Goal: Information Seeking & Learning: Learn about a topic

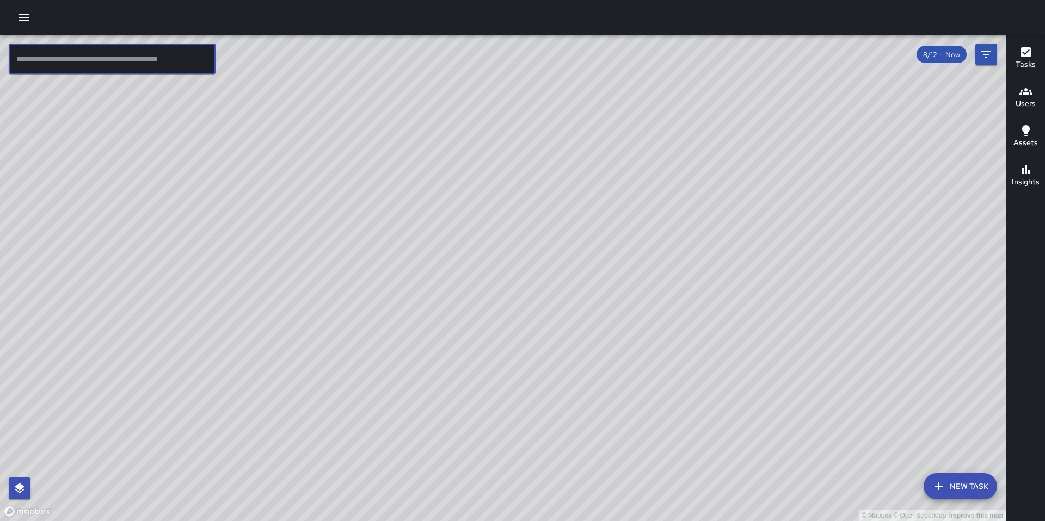
click at [18, 14] on icon "button" at bounding box center [23, 17] width 13 height 13
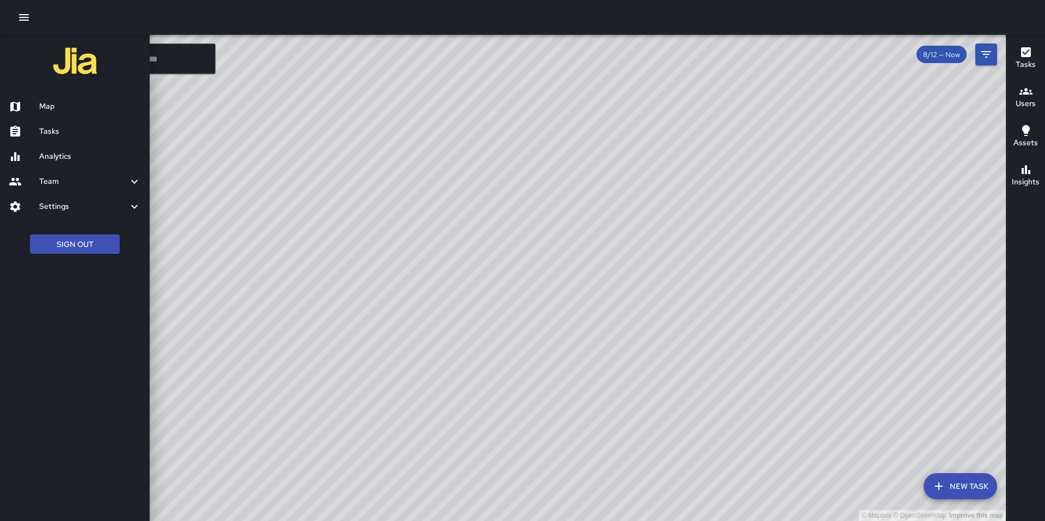
click at [35, 108] on div at bounding box center [24, 106] width 30 height 13
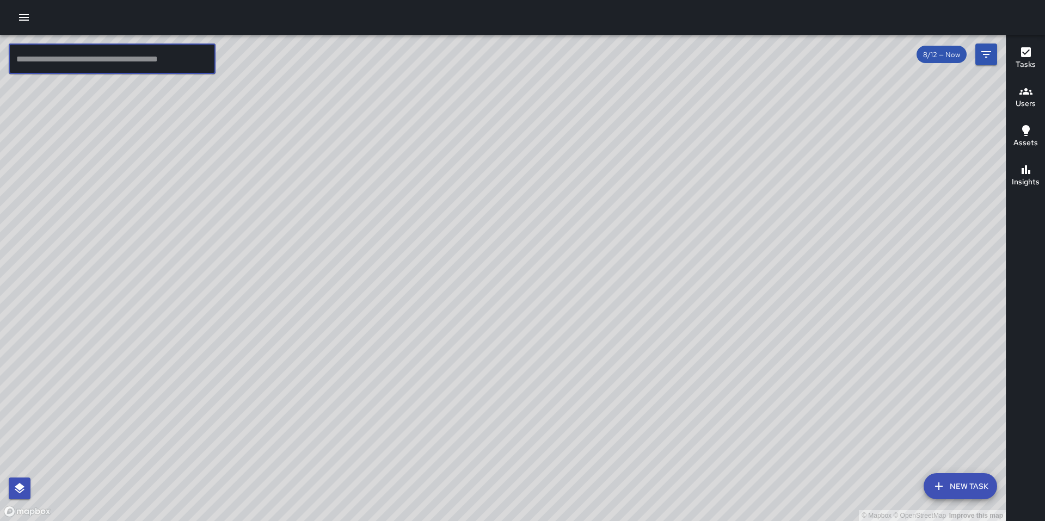
drag, startPoint x: 78, startPoint y: 58, endPoint x: 48, endPoint y: 42, distance: 33.8
click at [78, 58] on input "text" at bounding box center [112, 59] width 207 height 30
click at [990, 60] on icon "Filters" at bounding box center [985, 54] width 13 height 13
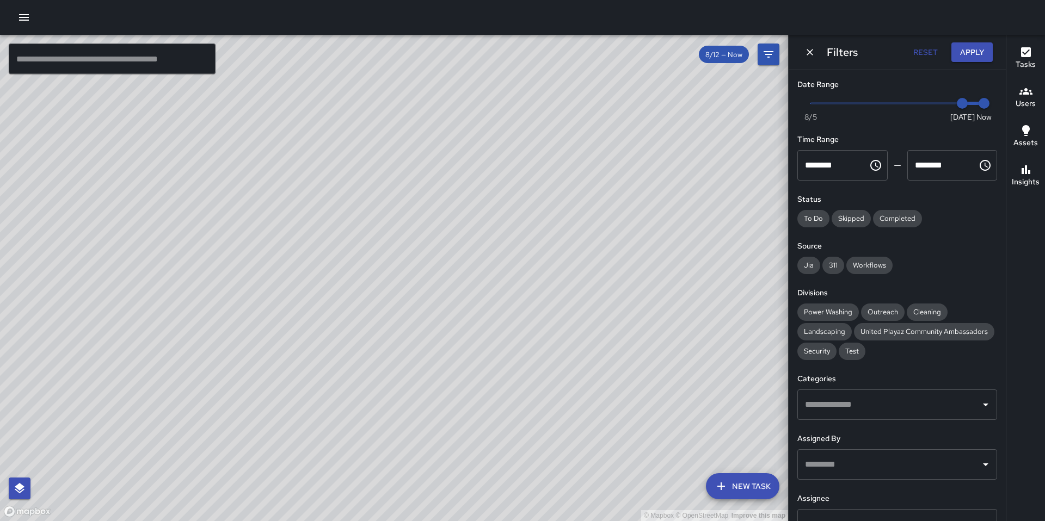
click at [843, 106] on span "Now [DATE] [DATE] 11:20 am" at bounding box center [897, 103] width 174 height 16
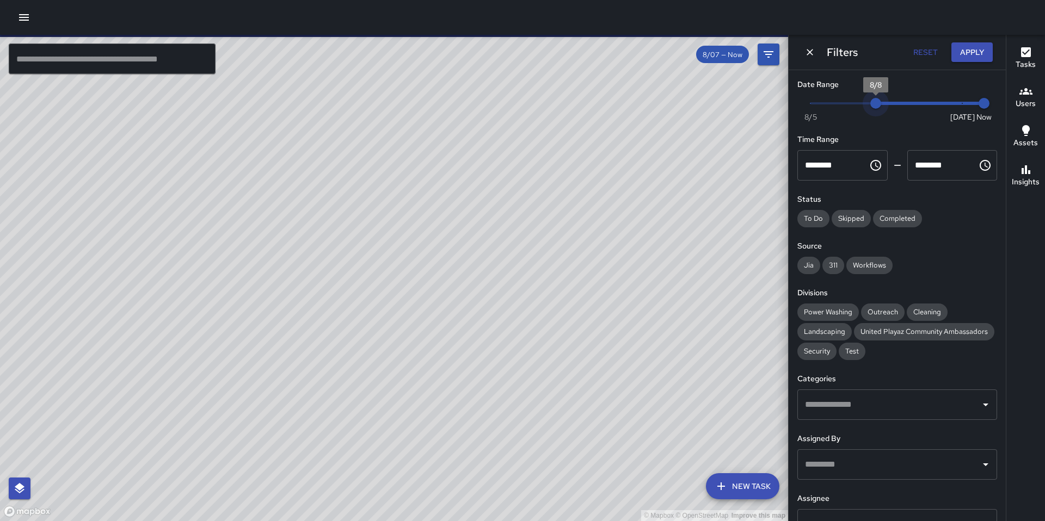
click at [867, 106] on span "Now [DATE] [DATE] 11:20 am" at bounding box center [897, 103] width 174 height 16
click at [880, 104] on span "8/8" at bounding box center [875, 103] width 11 height 11
type input "*"
click at [885, 104] on span "Now [DATE] [DATE] 11:20 am" at bounding box center [897, 103] width 174 height 16
type input "*"
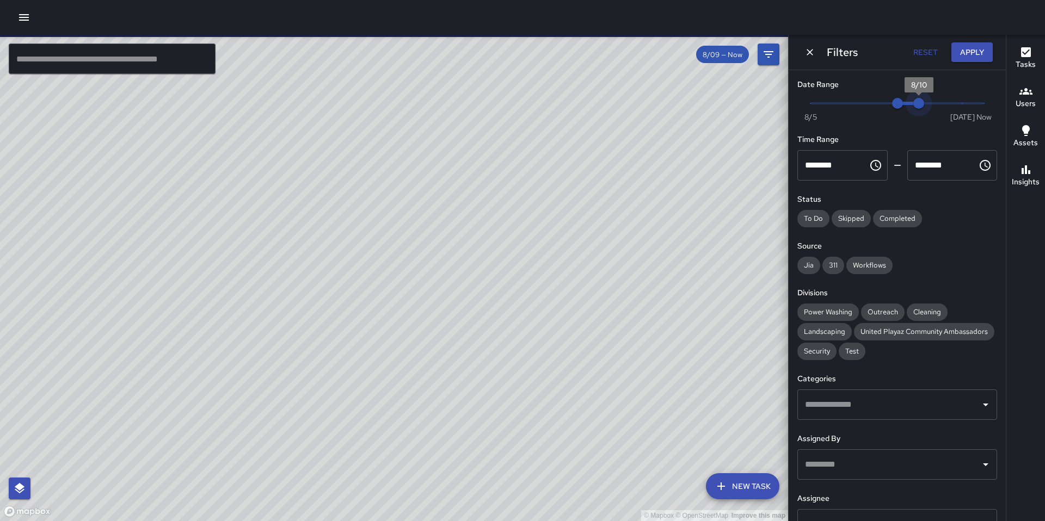
drag, startPoint x: 974, startPoint y: 102, endPoint x: 909, endPoint y: 101, distance: 65.3
click at [913, 101] on span "8/10" at bounding box center [918, 103] width 11 height 11
click at [965, 54] on button "Apply" at bounding box center [971, 52] width 41 height 20
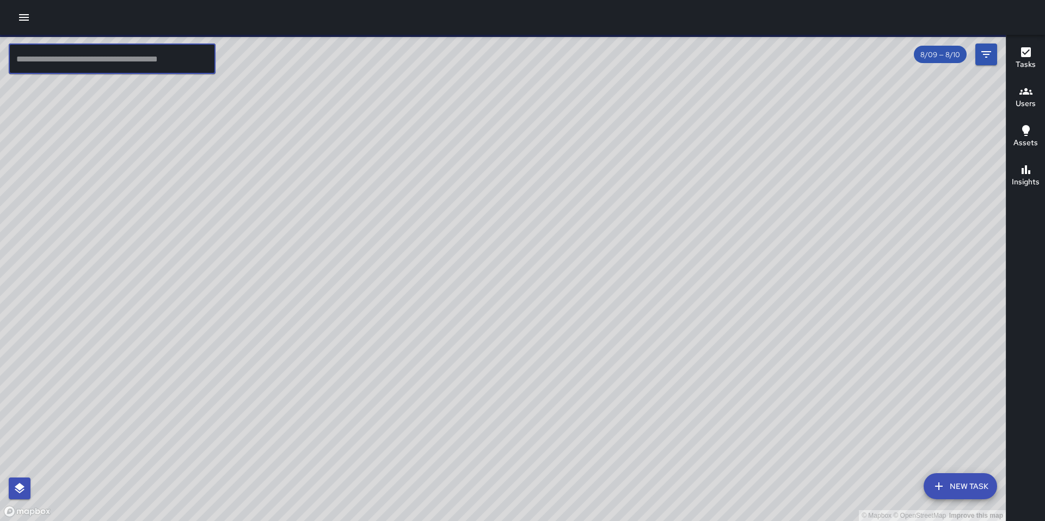
click at [141, 58] on input "text" at bounding box center [112, 59] width 207 height 30
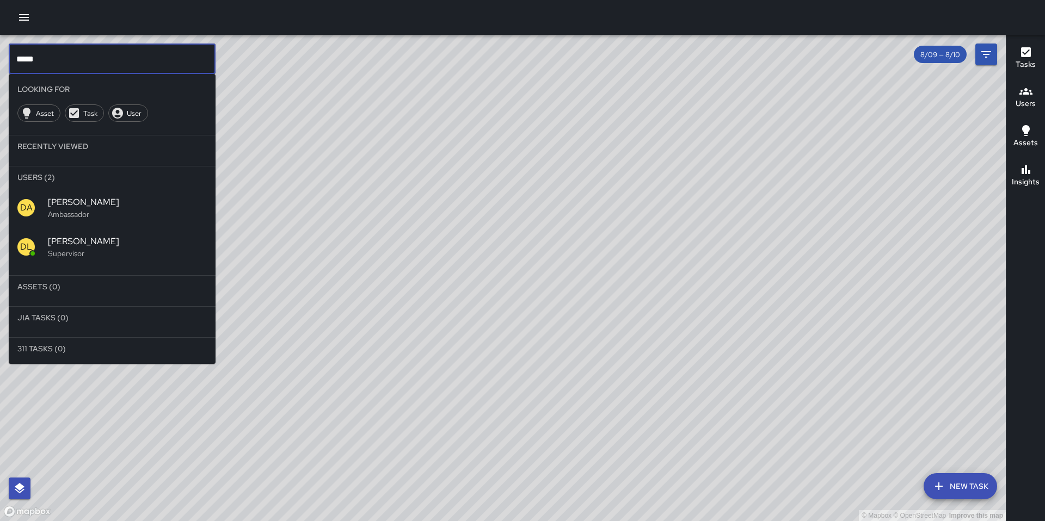
type input "*****"
drag, startPoint x: 100, startPoint y: 248, endPoint x: 371, endPoint y: 181, distance: 279.0
click at [100, 247] on div "[PERSON_NAME] Supervisor" at bounding box center [127, 247] width 159 height 24
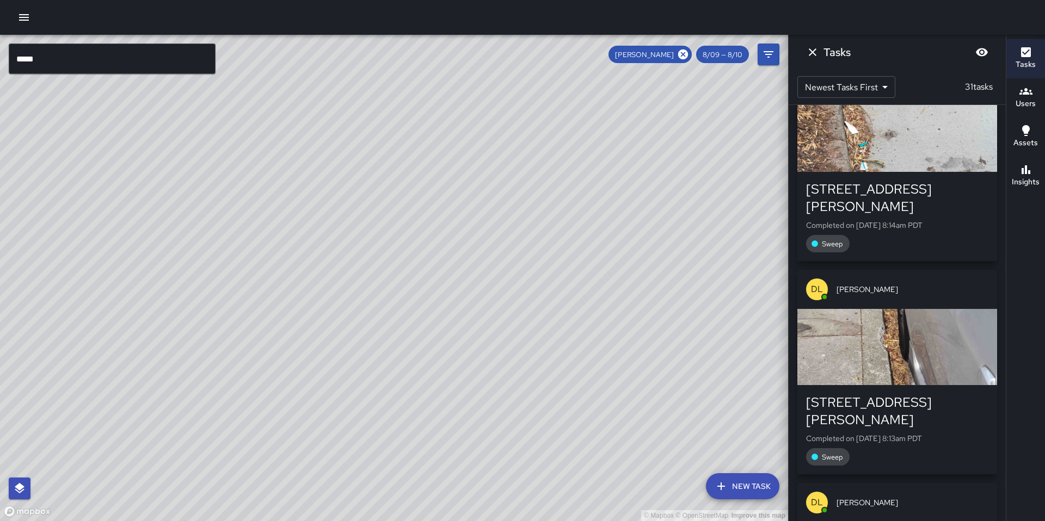
scroll to position [5616, 0]
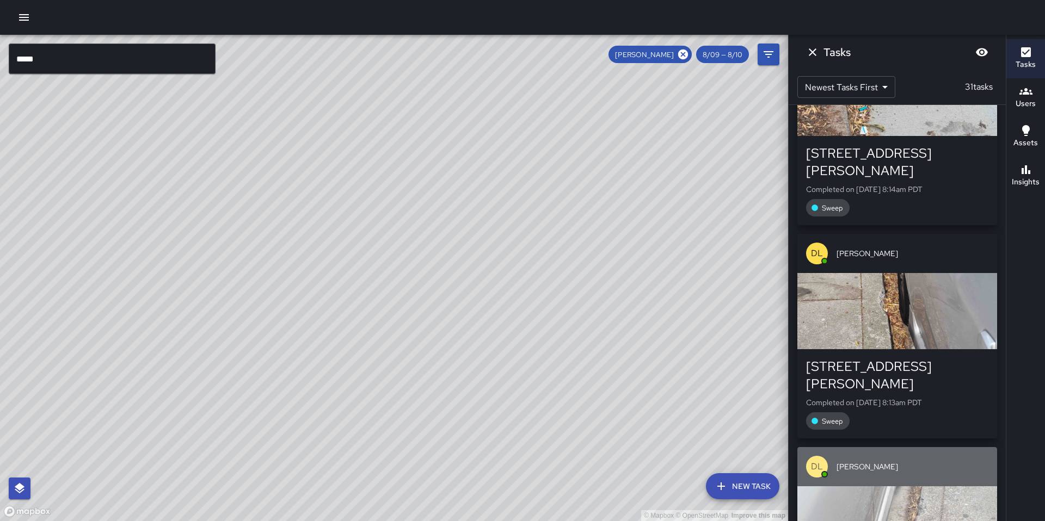
click at [834, 447] on div "DL [PERSON_NAME]" at bounding box center [897, 466] width 200 height 39
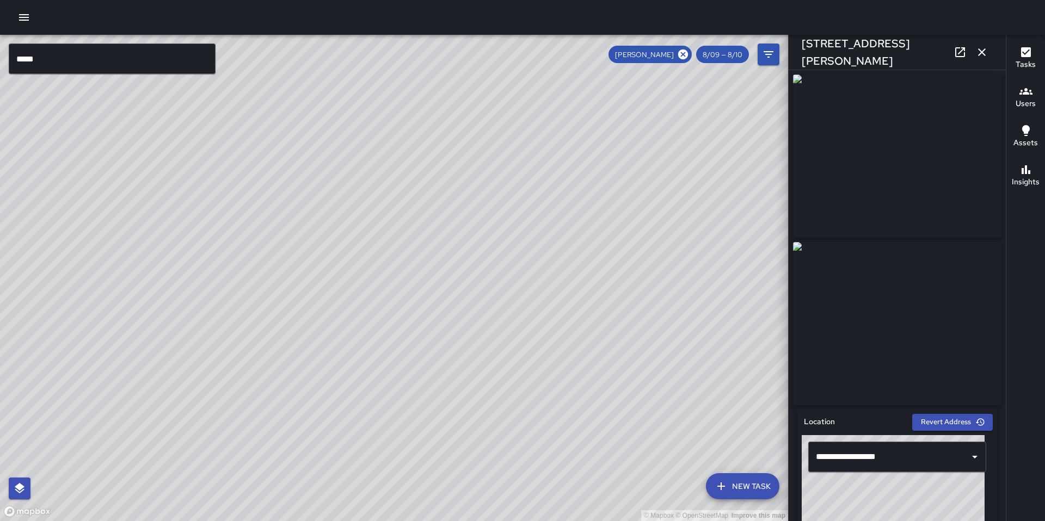
click at [644, 56] on span "[PERSON_NAME]" at bounding box center [644, 54] width 72 height 9
click at [645, 57] on span "[PERSON_NAME]" at bounding box center [644, 54] width 72 height 9
click at [979, 54] on icon "button" at bounding box center [982, 52] width 8 height 8
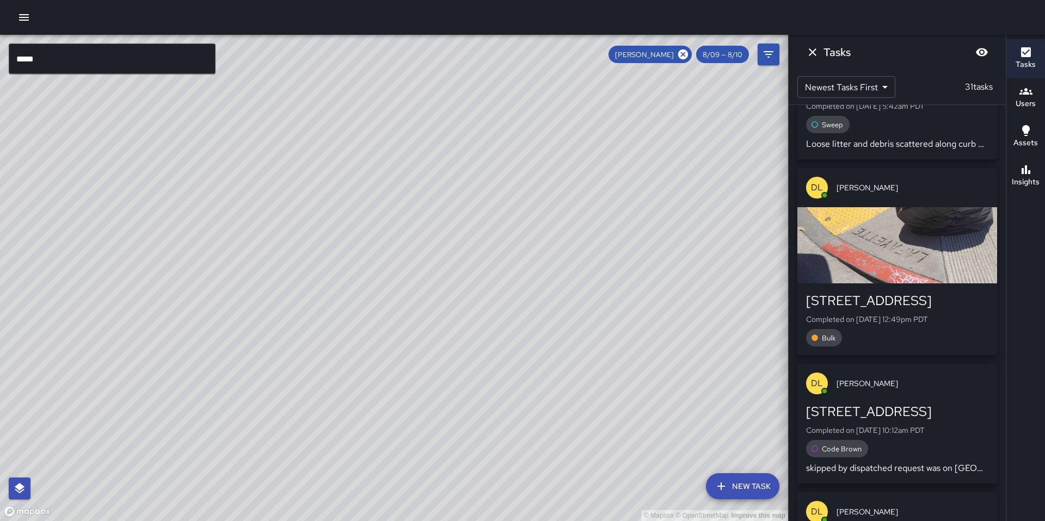
scroll to position [169, 0]
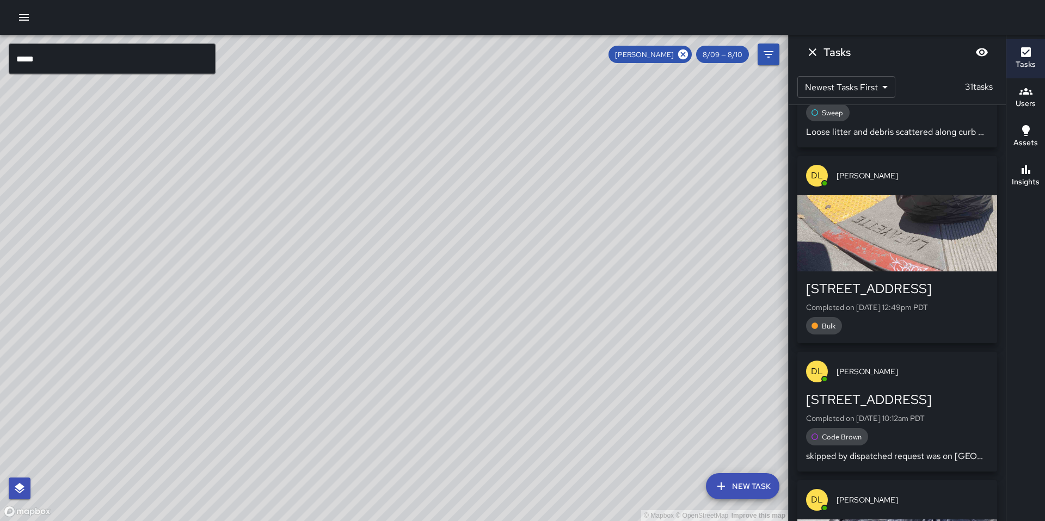
click at [877, 278] on div "[STREET_ADDRESS] Completed on [DATE] 12:49pm PDT Bulk" at bounding box center [897, 308] width 200 height 72
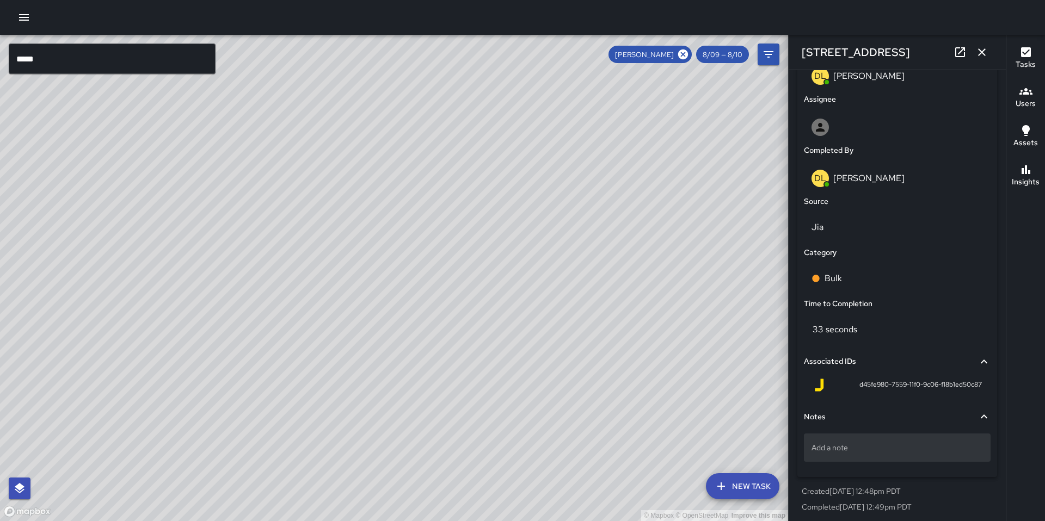
scroll to position [604, 0]
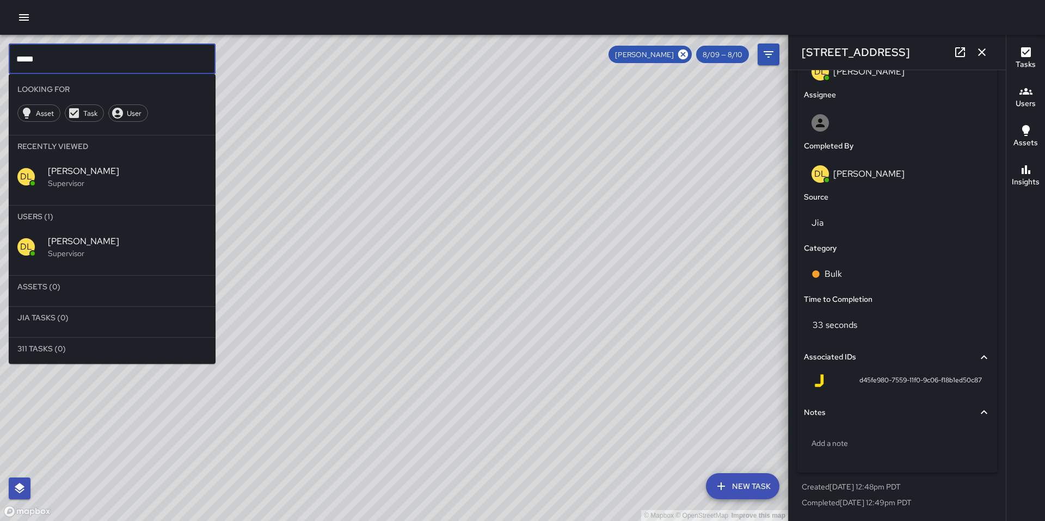
click at [135, 72] on input "*****" at bounding box center [112, 59] width 207 height 30
click at [344, 178] on div "© Mapbox © OpenStreetMap Improve this map" at bounding box center [394, 278] width 788 height 486
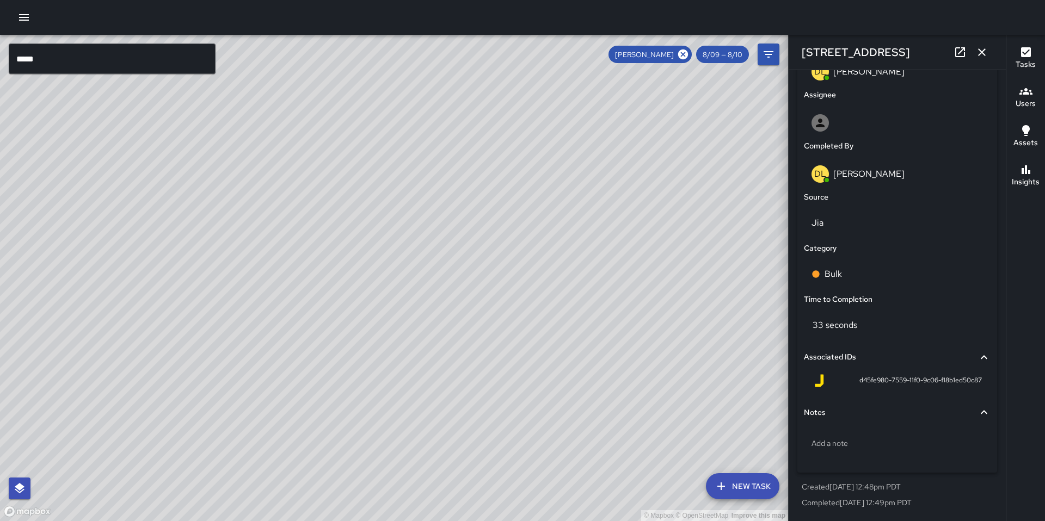
click at [517, 332] on div "© Mapbox © OpenStreetMap Improve this map" at bounding box center [394, 278] width 788 height 486
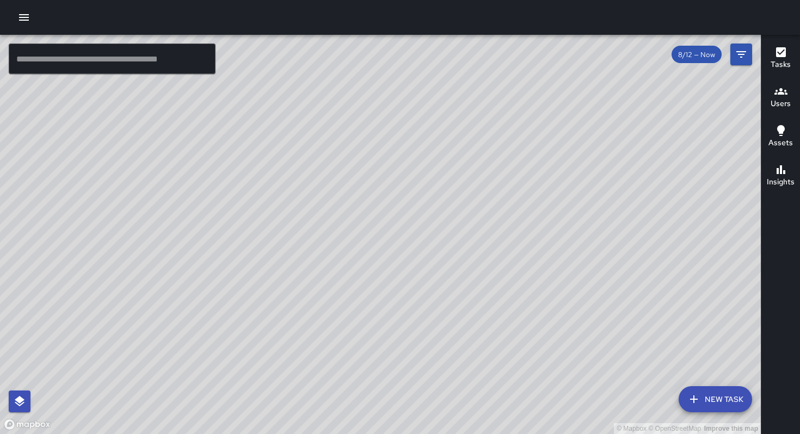
click at [782, 176] on h6 "Insights" at bounding box center [781, 182] width 28 height 12
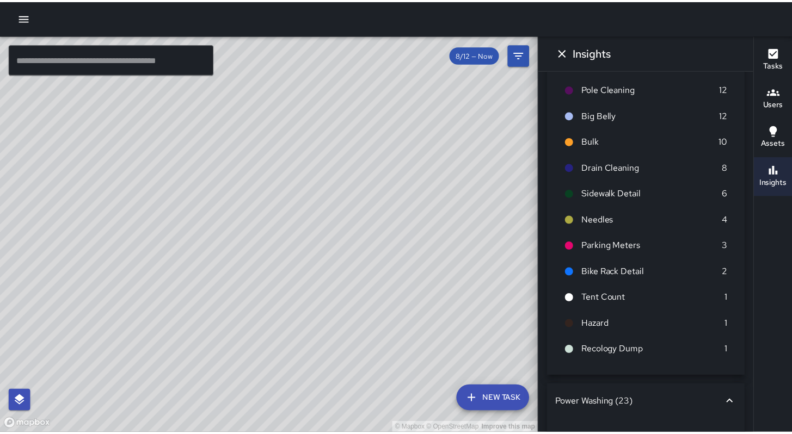
scroll to position [503, 0]
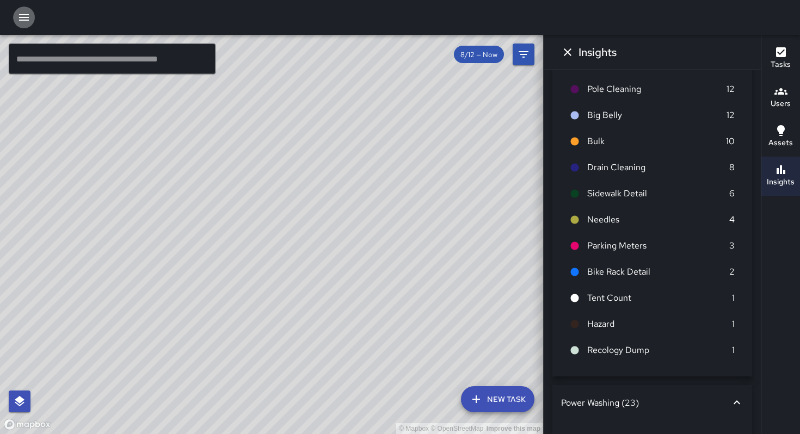
click at [24, 15] on icon "button" at bounding box center [23, 17] width 13 height 13
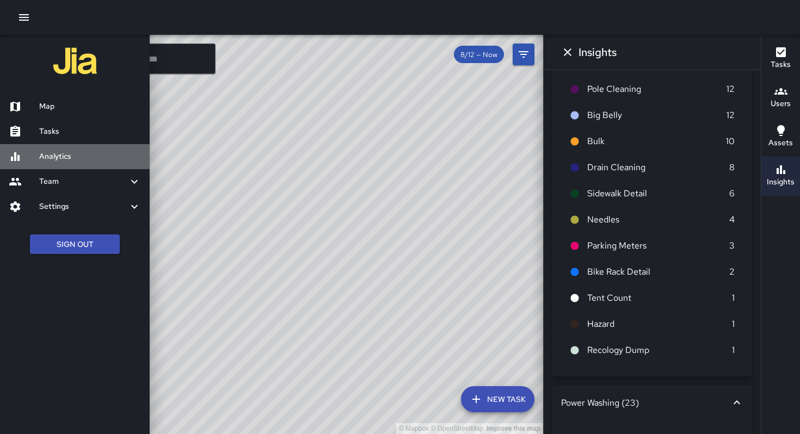
click at [57, 154] on h6 "Analytics" at bounding box center [90, 157] width 102 height 12
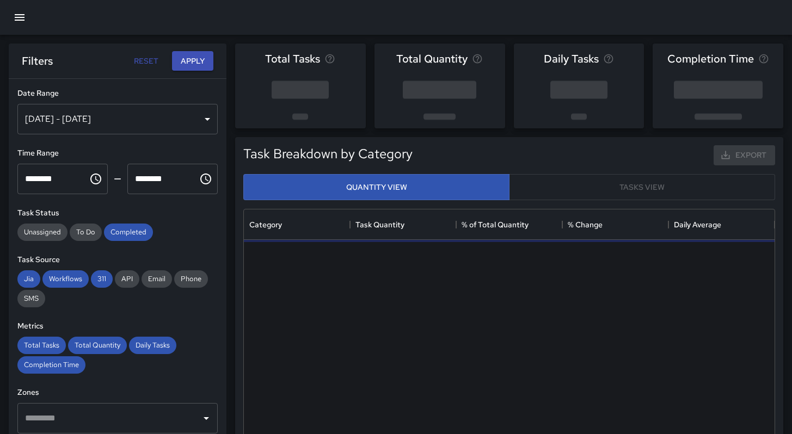
scroll to position [317, 522]
click at [115, 124] on div "Aug 06, 2025 - Aug 12, 2025" at bounding box center [117, 119] width 200 height 30
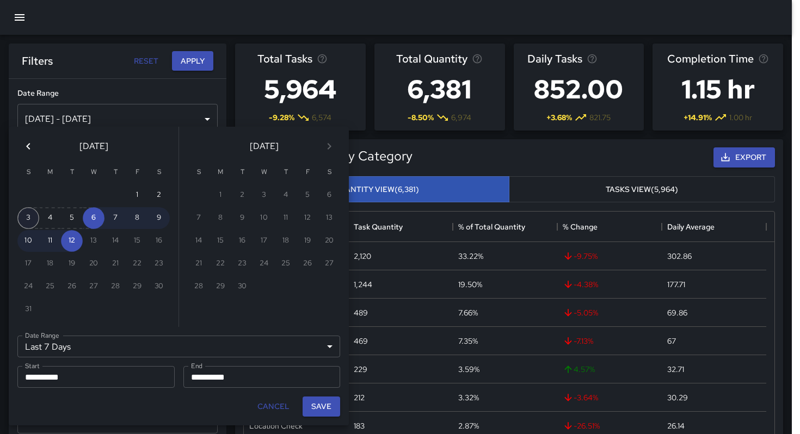
click at [23, 214] on button "3" at bounding box center [28, 218] width 22 height 22
type input "******"
type input "**********"
click at [160, 217] on button "9" at bounding box center [159, 218] width 22 height 22
type input "**********"
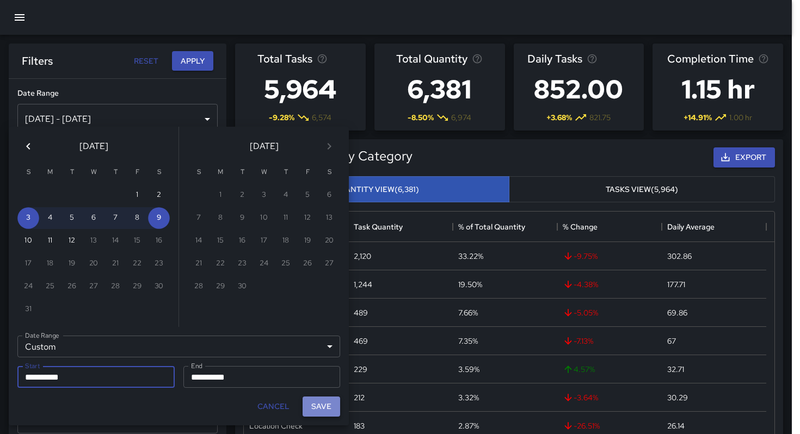
click at [318, 409] on button "Save" at bounding box center [322, 407] width 38 height 20
type input "**********"
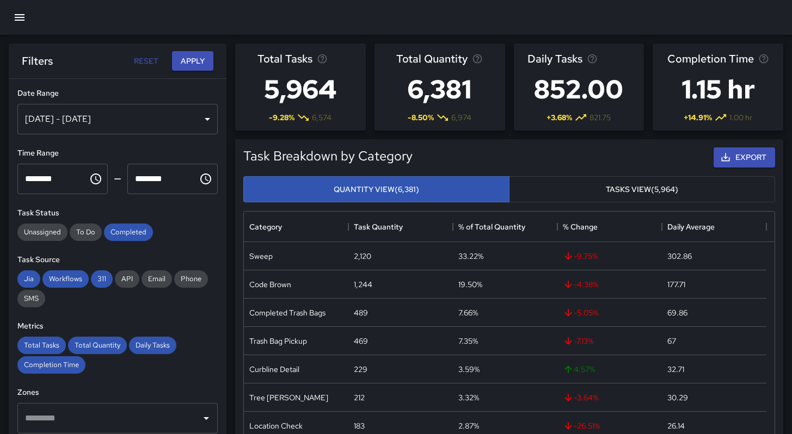
click at [20, 14] on icon "button" at bounding box center [20, 17] width 10 height 7
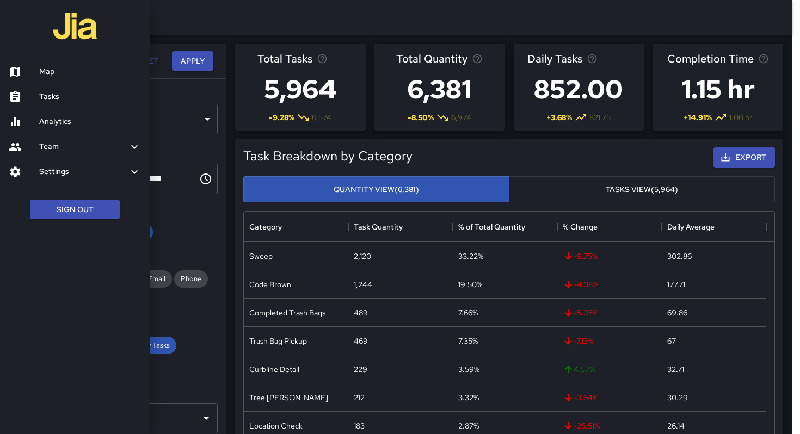
click at [59, 143] on h6 "Team" at bounding box center [83, 147] width 89 height 12
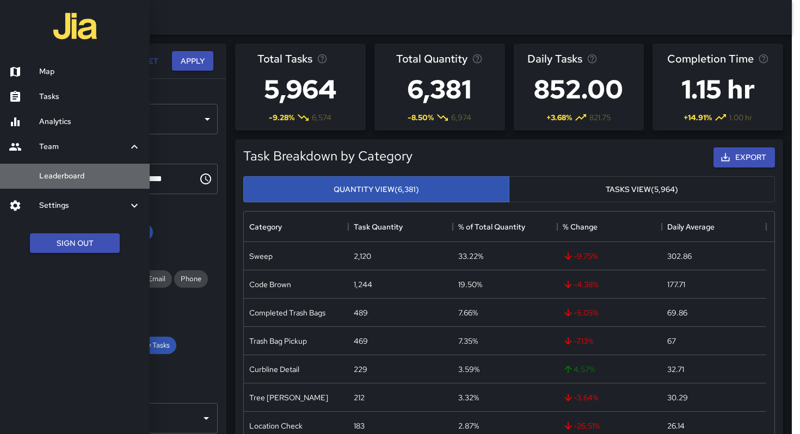
click at [60, 175] on h6 "Leaderboard" at bounding box center [90, 176] width 102 height 12
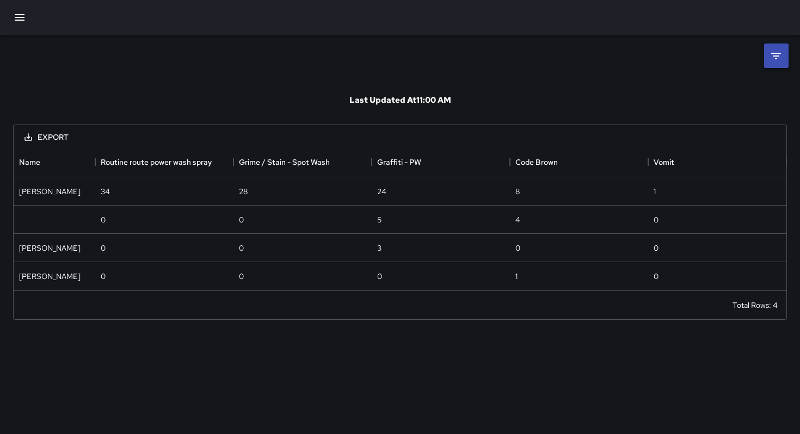
scroll to position [135, 765]
click at [781, 59] on icon at bounding box center [775, 56] width 13 height 13
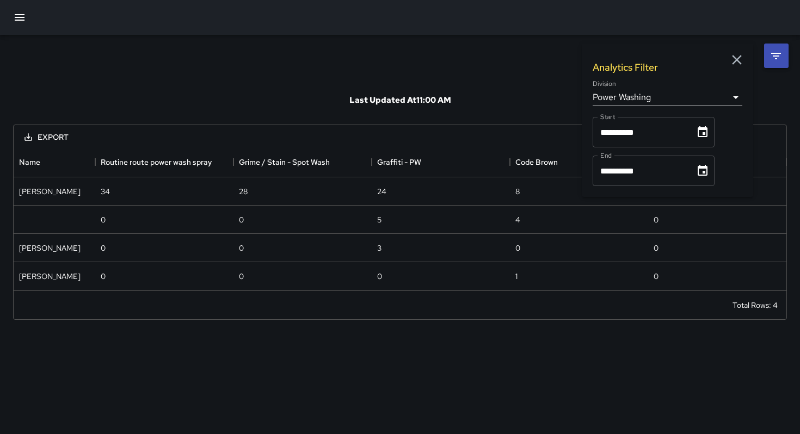
click at [661, 135] on input "**********" at bounding box center [640, 132] width 95 height 30
click at [707, 134] on icon "Choose date, selected date is Aug 1, 2025" at bounding box center [702, 132] width 13 height 13
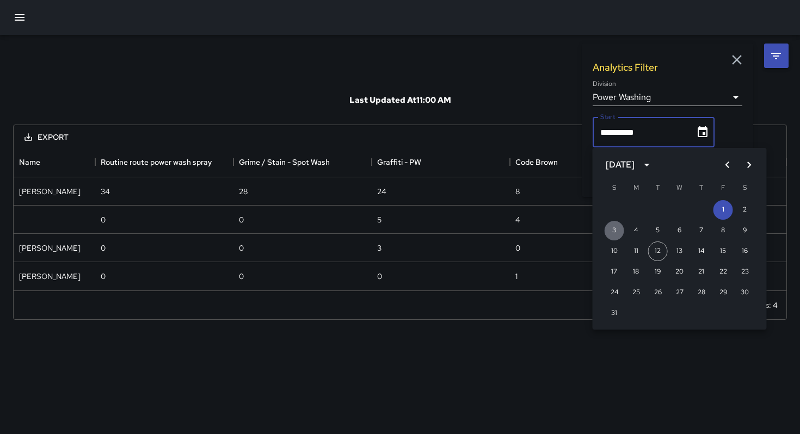
click at [610, 231] on button "3" at bounding box center [615, 231] width 20 height 20
type input "**********"
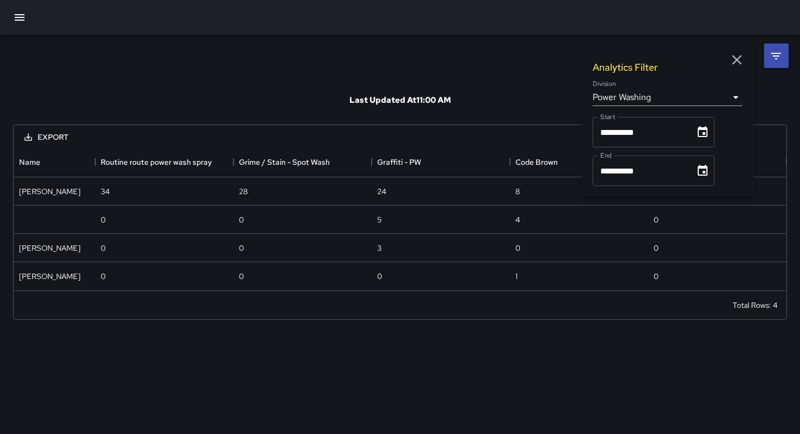
click at [705, 174] on icon "Choose date, selected date is Aug 31, 2025" at bounding box center [702, 170] width 13 height 13
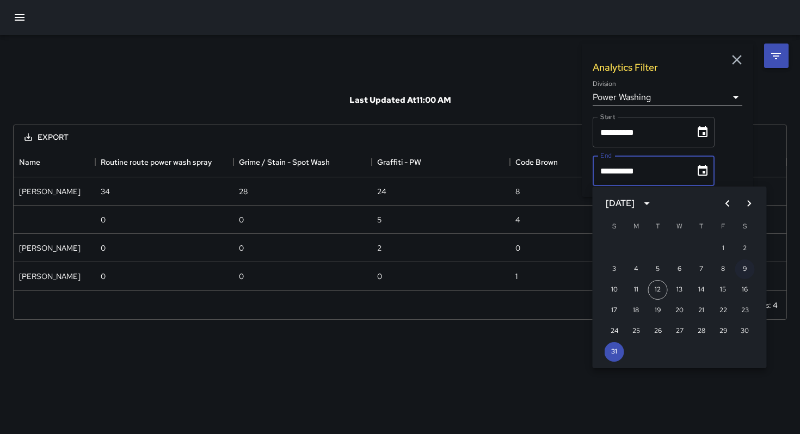
click at [744, 269] on button "9" at bounding box center [745, 270] width 20 height 20
type input "**********"
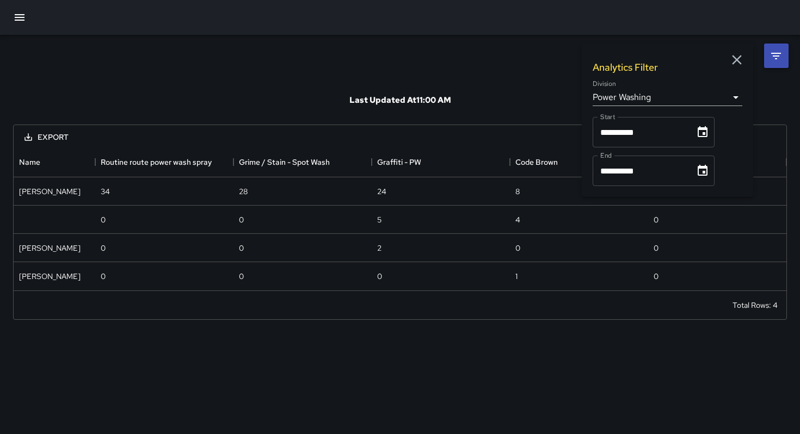
click at [504, 71] on div "**********" at bounding box center [400, 184] width 800 height 298
click at [606, 102] on body "**********" at bounding box center [400, 217] width 800 height 434
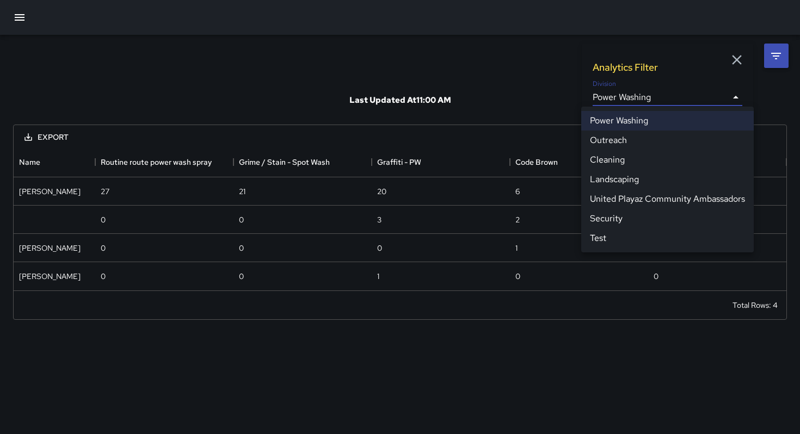
click at [612, 167] on li "Cleaning" at bounding box center [667, 160] width 172 height 20
type input "**********"
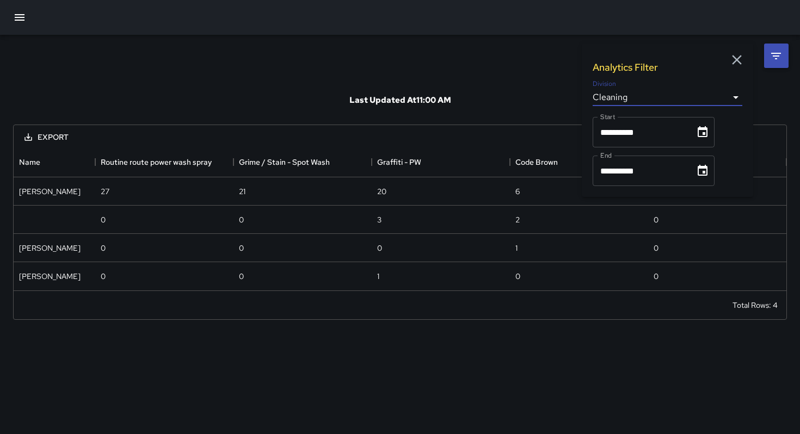
click at [523, 65] on div "**********" at bounding box center [400, 184] width 800 height 298
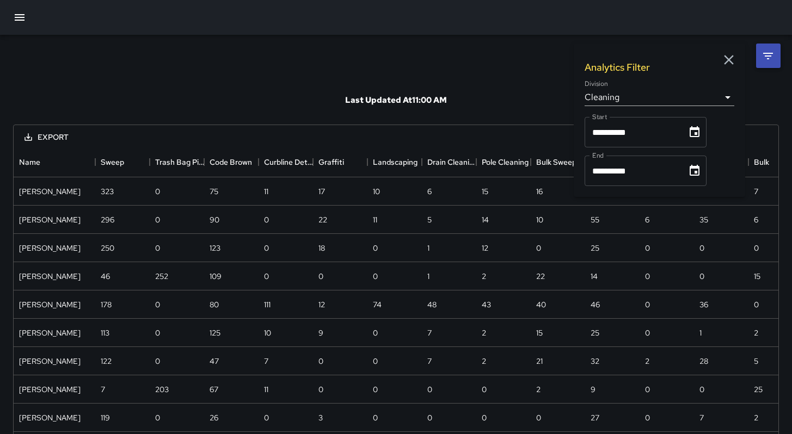
scroll to position [823, 756]
click at [89, 163] on div "Name" at bounding box center [95, 162] width 13 height 30
click at [85, 163] on icon "Menu" at bounding box center [87, 162] width 11 height 11
click at [44, 205] on li "Show columns" at bounding box center [58, 204] width 73 height 20
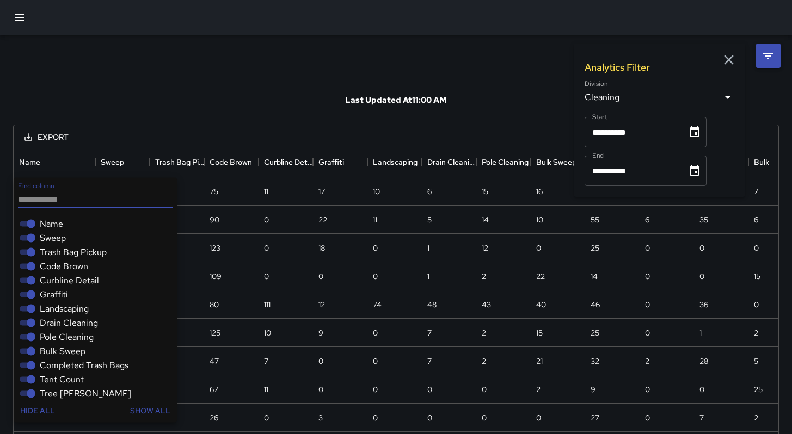
drag, startPoint x: 52, startPoint y: 241, endPoint x: 52, endPoint y: 248, distance: 7.6
click at [52, 240] on span "Sweep" at bounding box center [53, 238] width 26 height 13
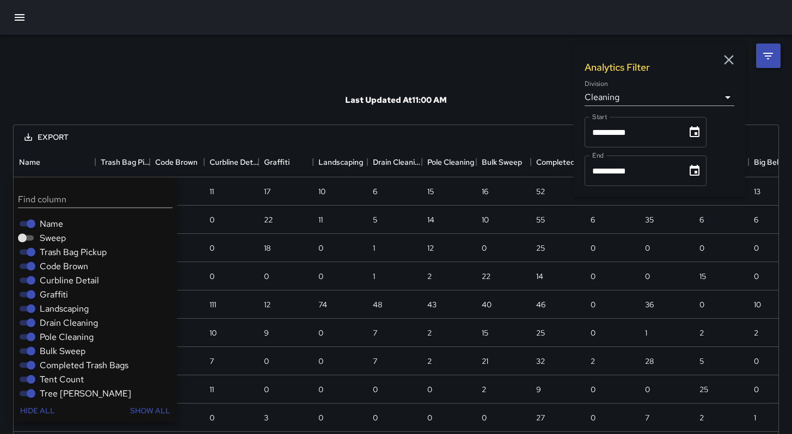
click at [53, 253] on span "Trash Bag Pickup" at bounding box center [73, 252] width 67 height 13
click at [54, 266] on span "Code Brown" at bounding box center [64, 266] width 48 height 13
drag, startPoint x: 52, startPoint y: 280, endPoint x: 52, endPoint y: 291, distance: 11.4
click at [52, 279] on span "Curbline Detail" at bounding box center [69, 280] width 59 height 13
click at [52, 293] on span "Graffiti" at bounding box center [54, 294] width 28 height 13
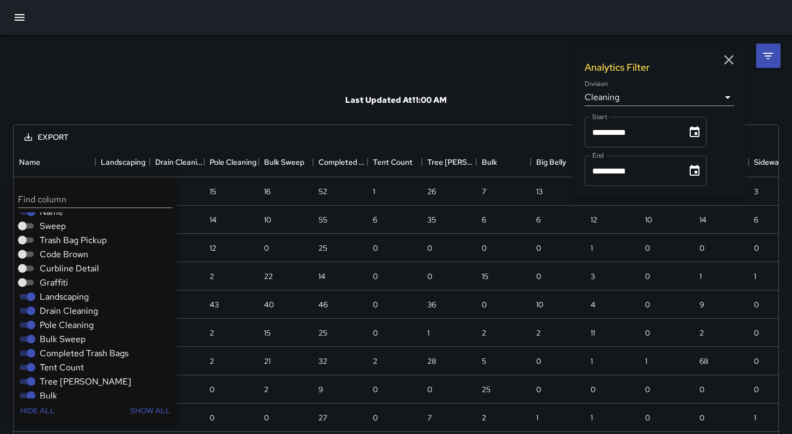
scroll to position [22, 0]
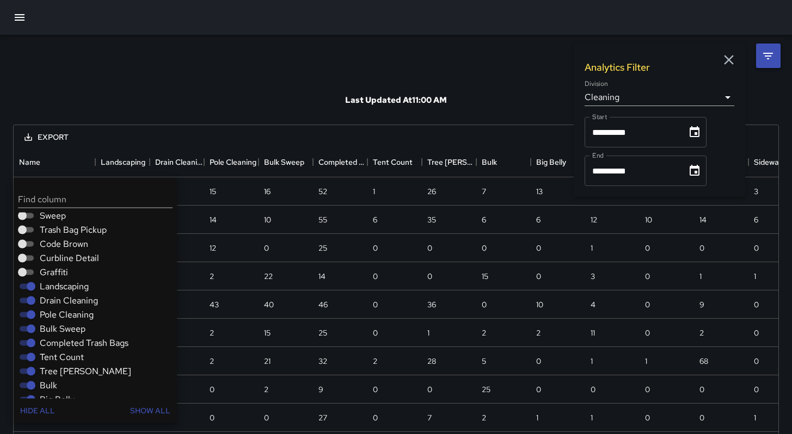
click at [57, 287] on span "Landscaping" at bounding box center [64, 286] width 49 height 13
drag, startPoint x: 60, startPoint y: 302, endPoint x: 59, endPoint y: 309, distance: 7.2
click at [61, 302] on span "Drain Cleaning" at bounding box center [69, 300] width 58 height 13
click at [59, 311] on span "Pole Cleaning" at bounding box center [67, 315] width 54 height 13
click at [59, 326] on span "Bulk Sweep" at bounding box center [63, 329] width 46 height 13
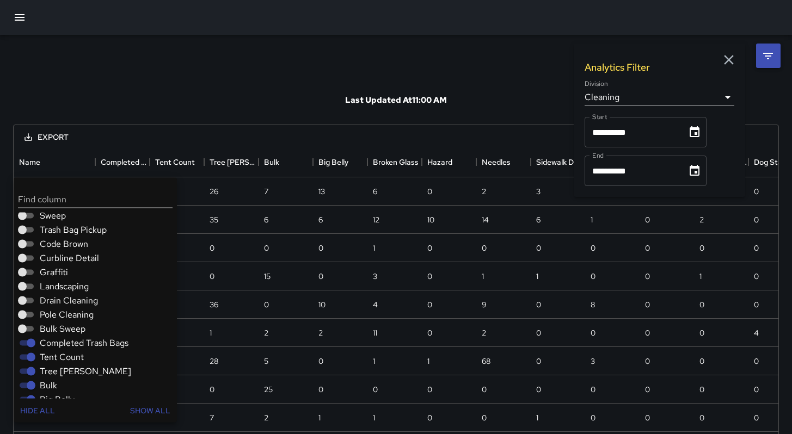
click at [61, 341] on span "Completed Trash Bags" at bounding box center [84, 343] width 89 height 13
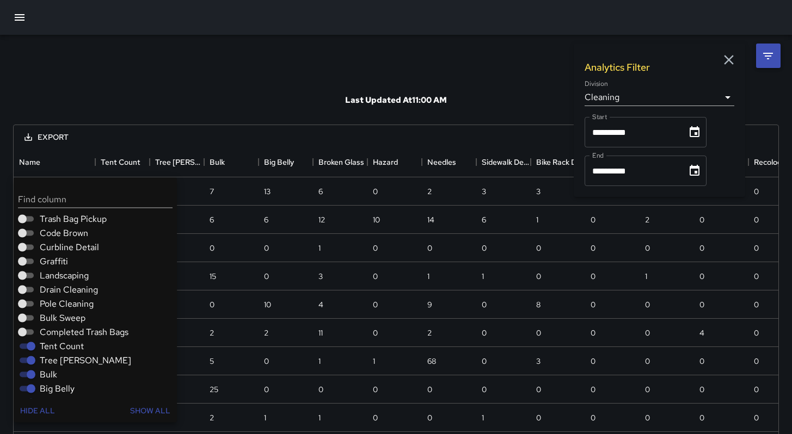
scroll to position [97, 0]
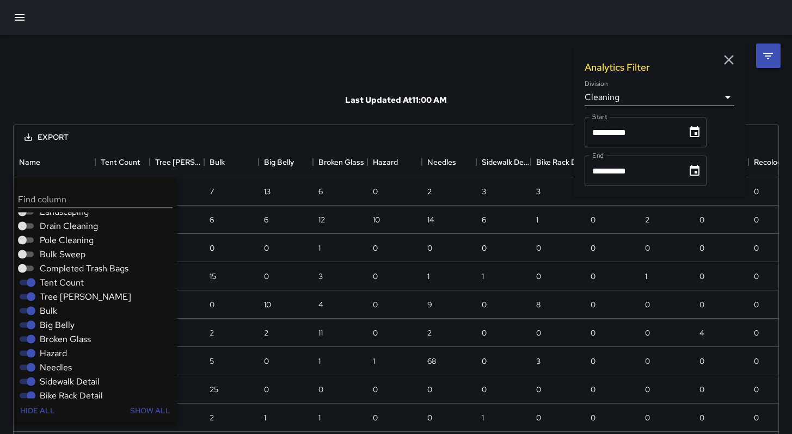
click at [52, 285] on span "Tent Count" at bounding box center [62, 282] width 44 height 13
click at [52, 295] on span "Tree [PERSON_NAME]" at bounding box center [85, 297] width 91 height 13
click at [51, 311] on span "Bulk" at bounding box center [48, 311] width 17 height 13
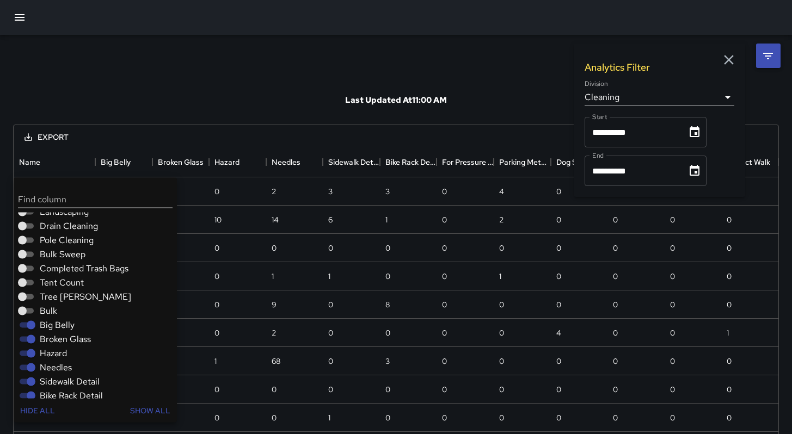
scroll to position [815, 756]
click at [52, 324] on span "Big Belly" at bounding box center [57, 325] width 35 height 13
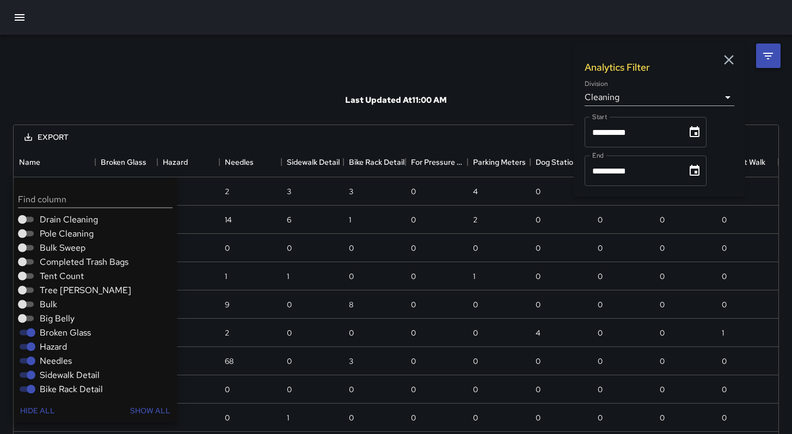
scroll to position [115, 0]
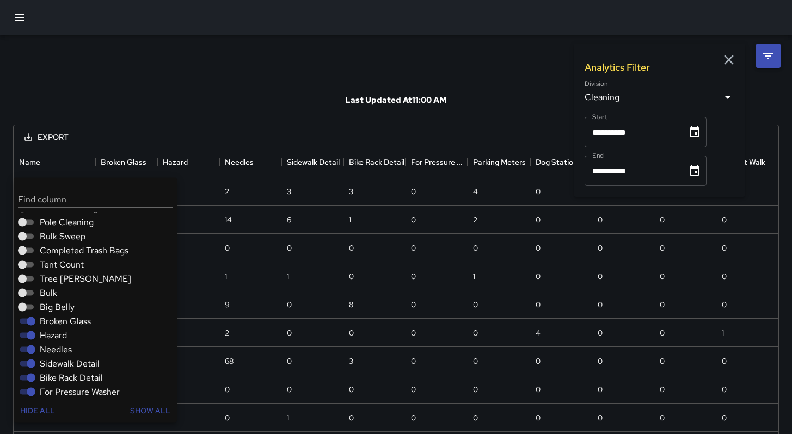
click at [61, 323] on span "Broken Glass" at bounding box center [65, 321] width 51 height 13
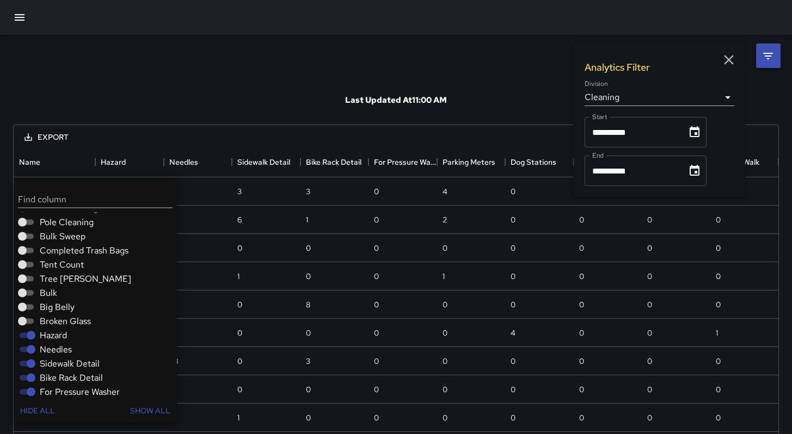
click at [59, 322] on span "Broken Glass" at bounding box center [65, 321] width 51 height 13
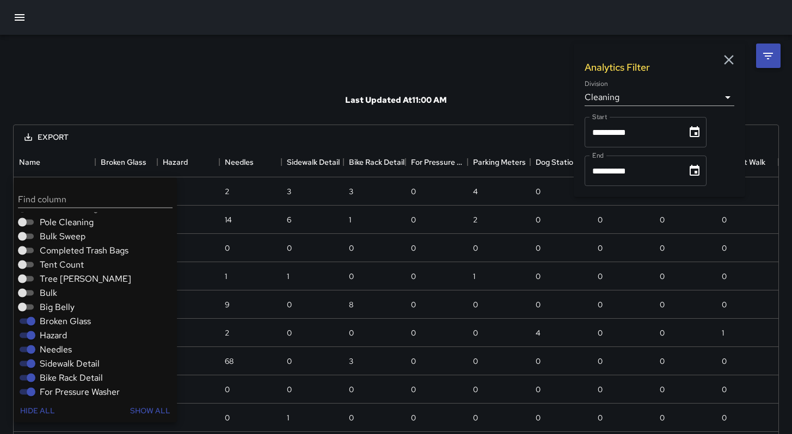
click at [57, 334] on span "Hazard" at bounding box center [53, 335] width 27 height 13
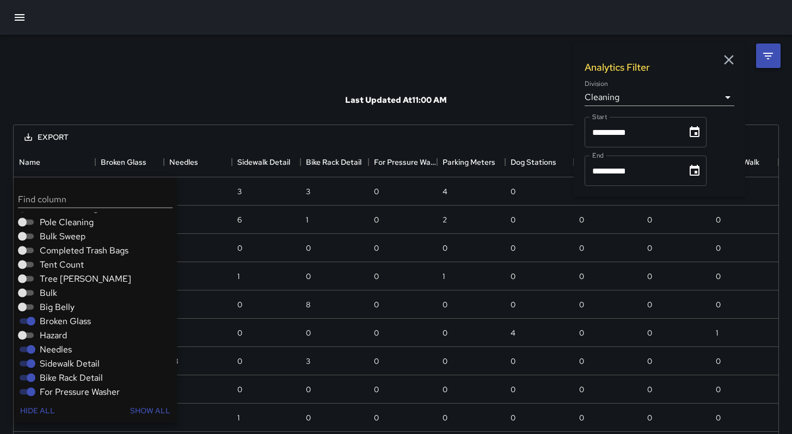
click at [56, 349] on span "Needles" at bounding box center [56, 349] width 32 height 13
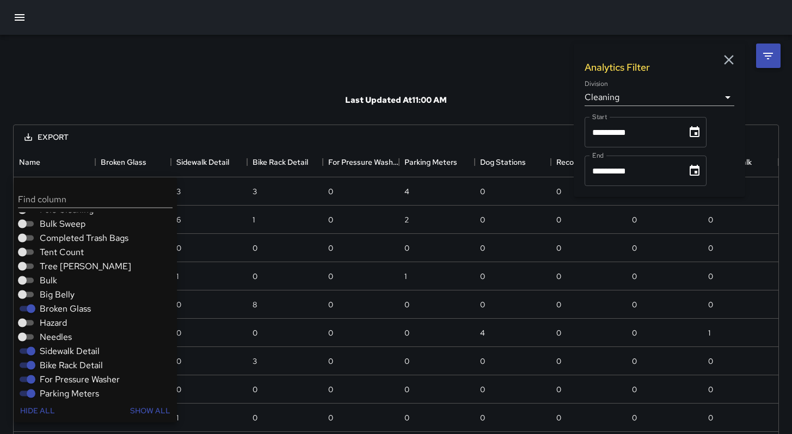
scroll to position [134, 0]
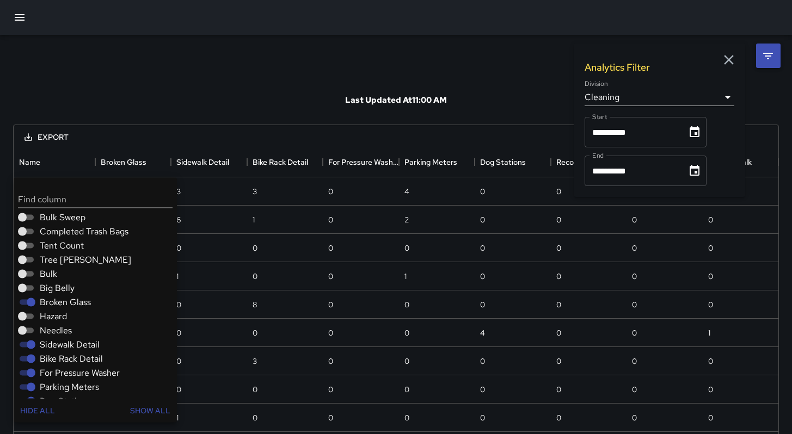
click at [56, 345] on span "Sidewalk Detail" at bounding box center [70, 344] width 60 height 13
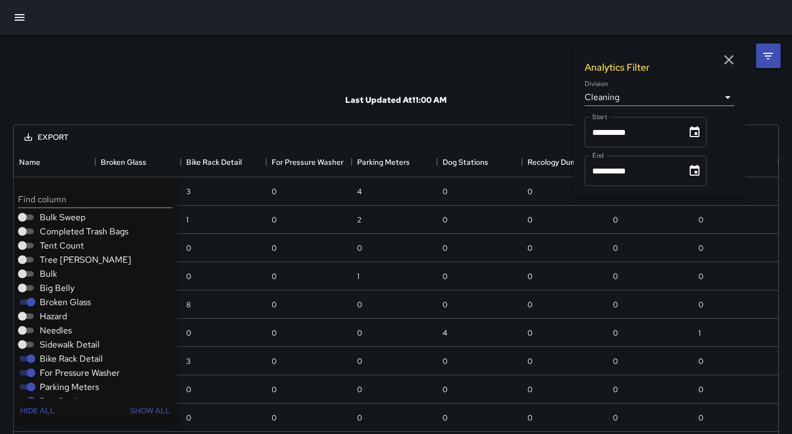
click at [56, 361] on span "Bike Rack Detail" at bounding box center [71, 359] width 63 height 13
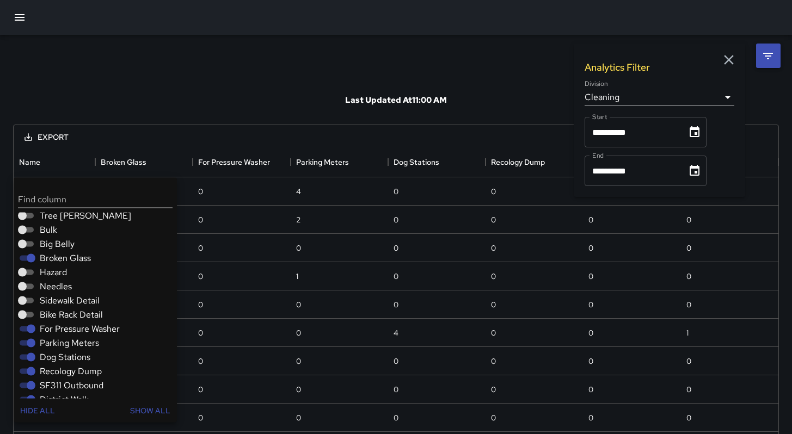
scroll to position [188, 0]
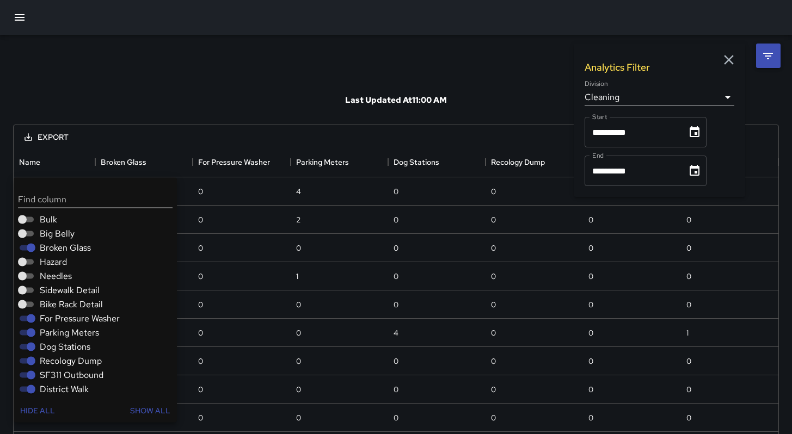
click at [52, 318] on span "For Pressure Washer" at bounding box center [80, 318] width 80 height 13
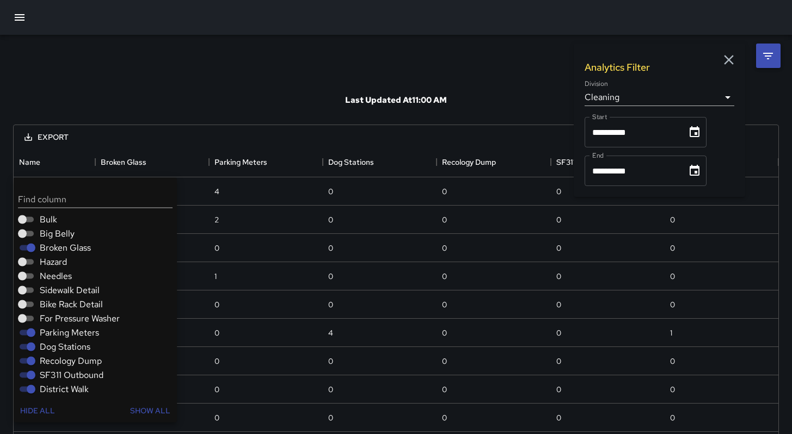
drag, startPoint x: 53, startPoint y: 333, endPoint x: 52, endPoint y: 342, distance: 8.8
click at [53, 334] on span "Parking Meters" at bounding box center [69, 332] width 59 height 13
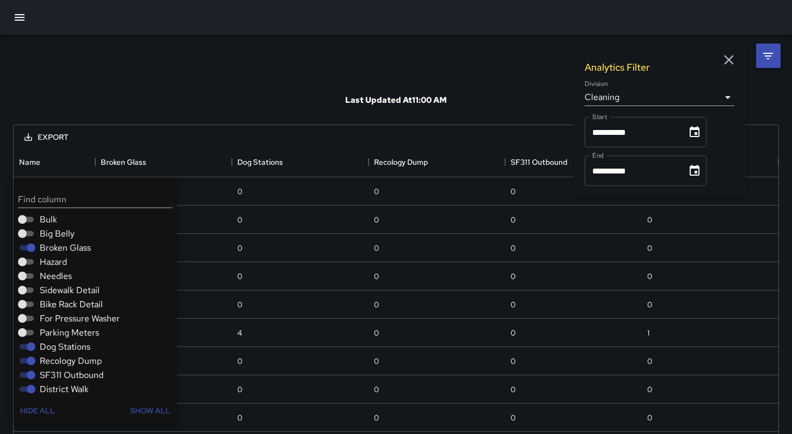
click at [53, 351] on span "Dog Stations" at bounding box center [65, 347] width 51 height 13
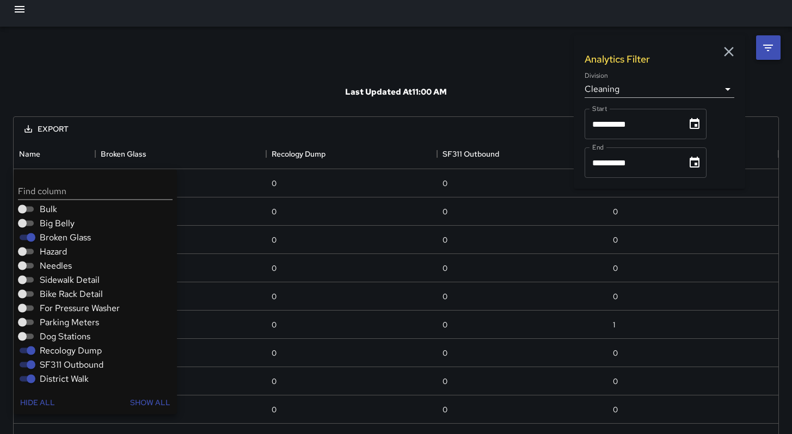
scroll to position [21, 0]
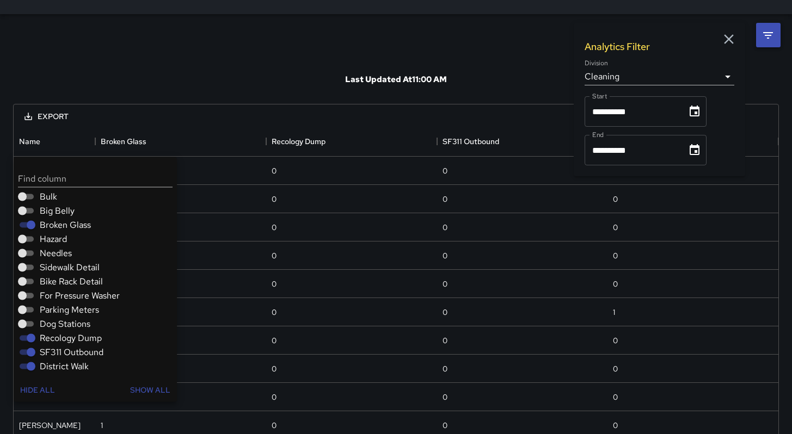
click at [65, 340] on span "Recology Dump" at bounding box center [71, 338] width 62 height 13
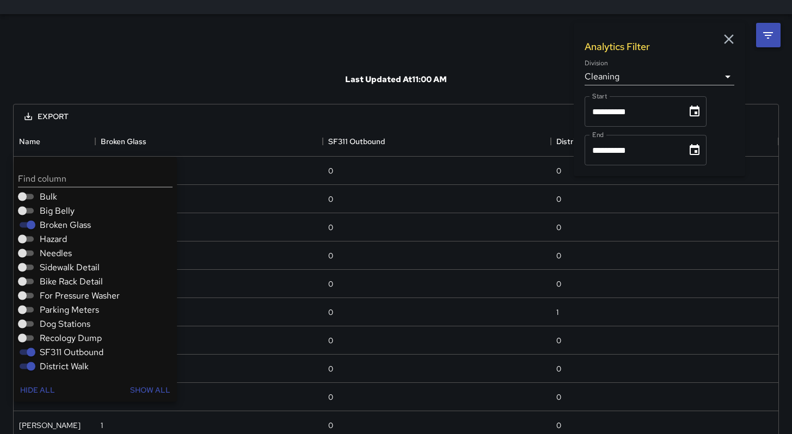
click at [62, 349] on span "SF311 Outbound" at bounding box center [72, 352] width 64 height 13
click at [60, 363] on span "District Walk" at bounding box center [64, 366] width 49 height 13
click at [172, 60] on div "Last Updated At 11:00 AM" at bounding box center [396, 79] width 766 height 49
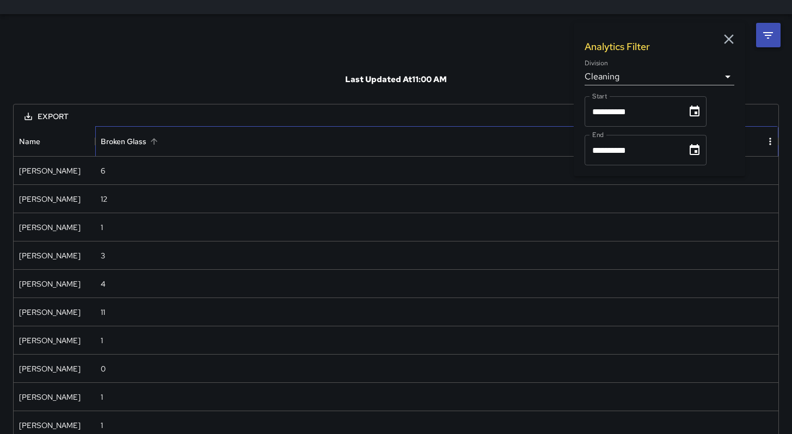
click at [124, 141] on div "Broken Glass" at bounding box center [124, 141] width 46 height 30
click at [125, 141] on div "Broken Glass" at bounding box center [124, 141] width 46 height 30
